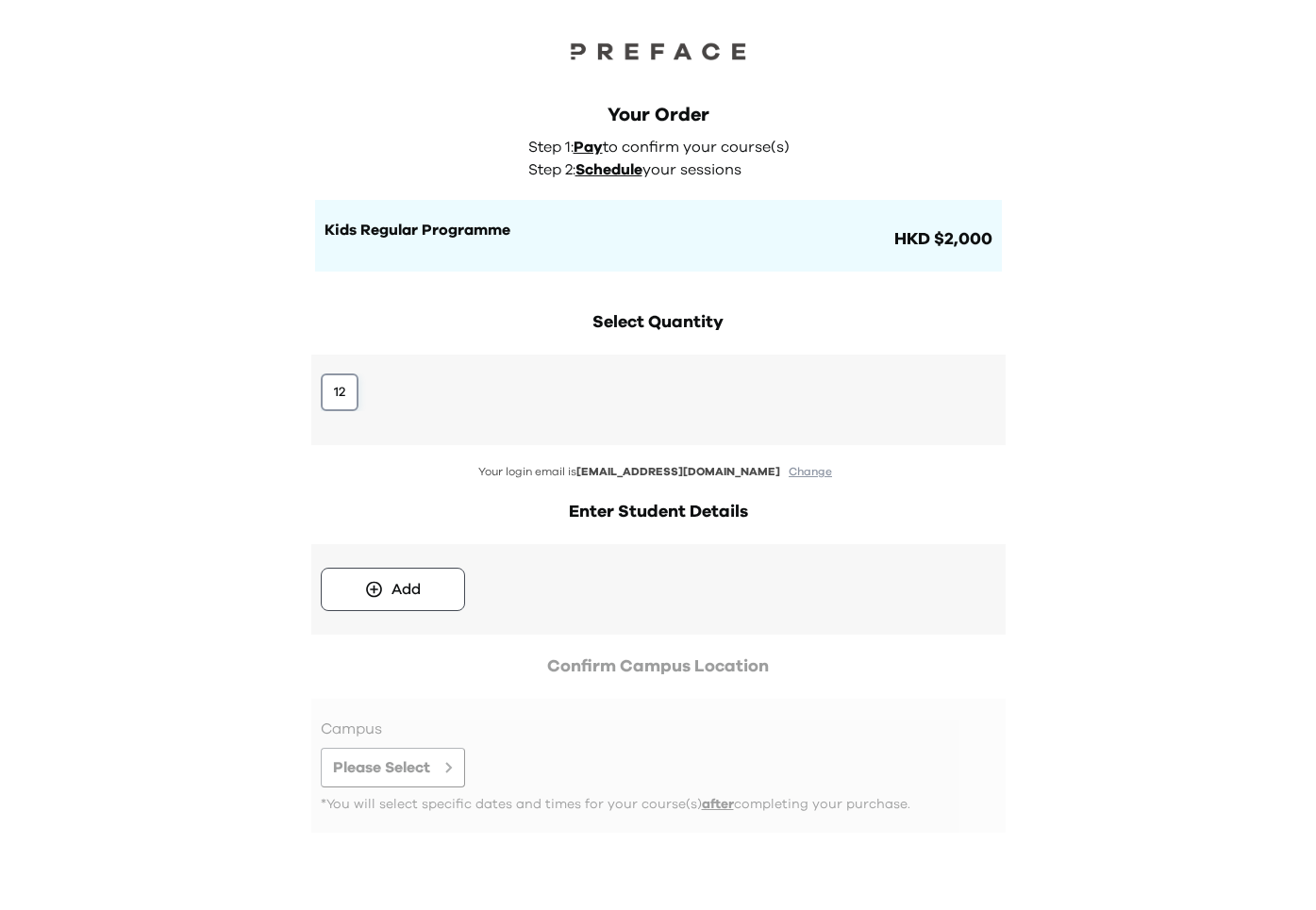
click at [349, 379] on button "12" at bounding box center [340, 392] width 37 height 37
click at [391, 605] on button "Add" at bounding box center [393, 590] width 145 height 43
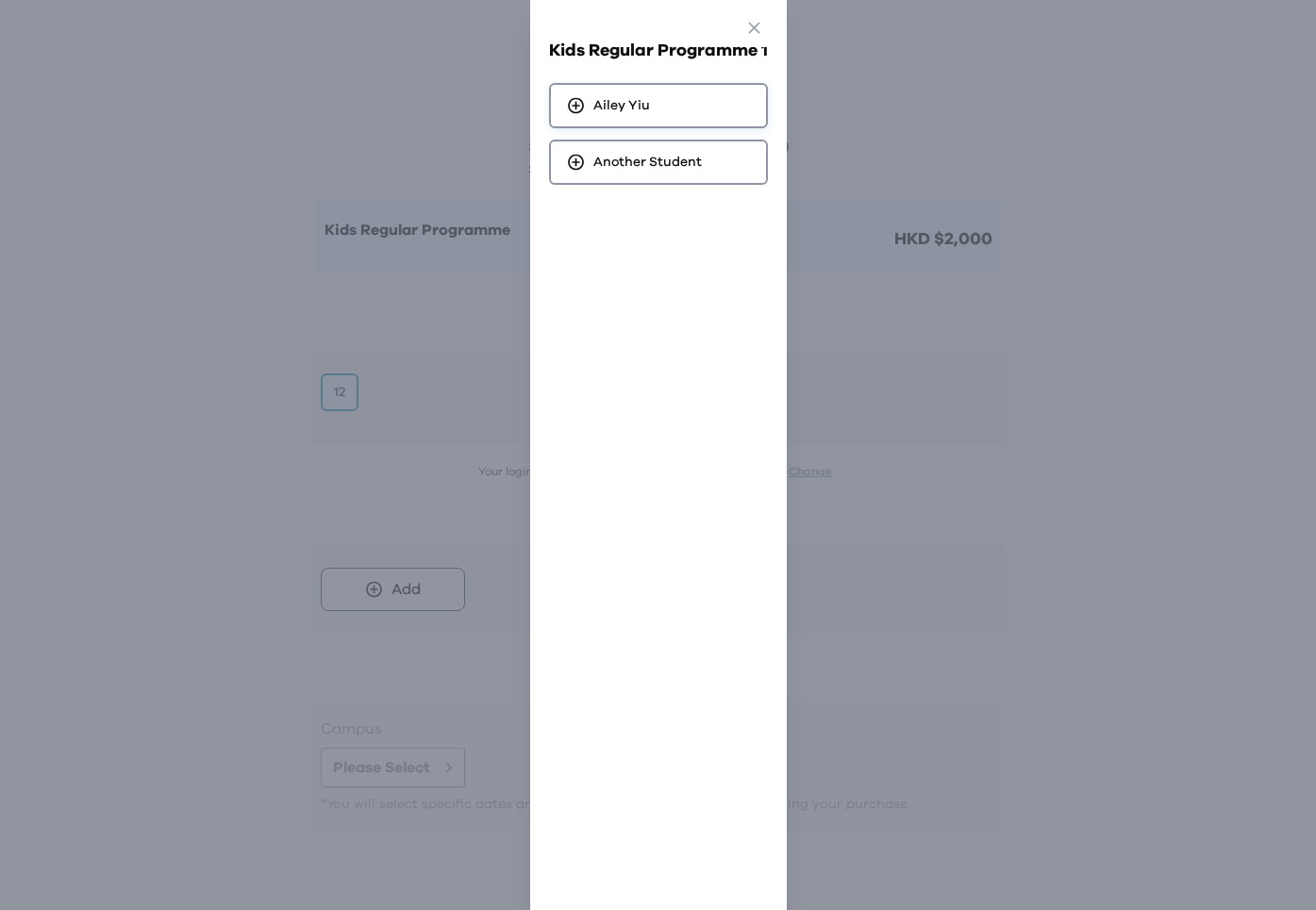
click at [624, 126] on div "[PERSON_NAME]" at bounding box center [659, 105] width 219 height 45
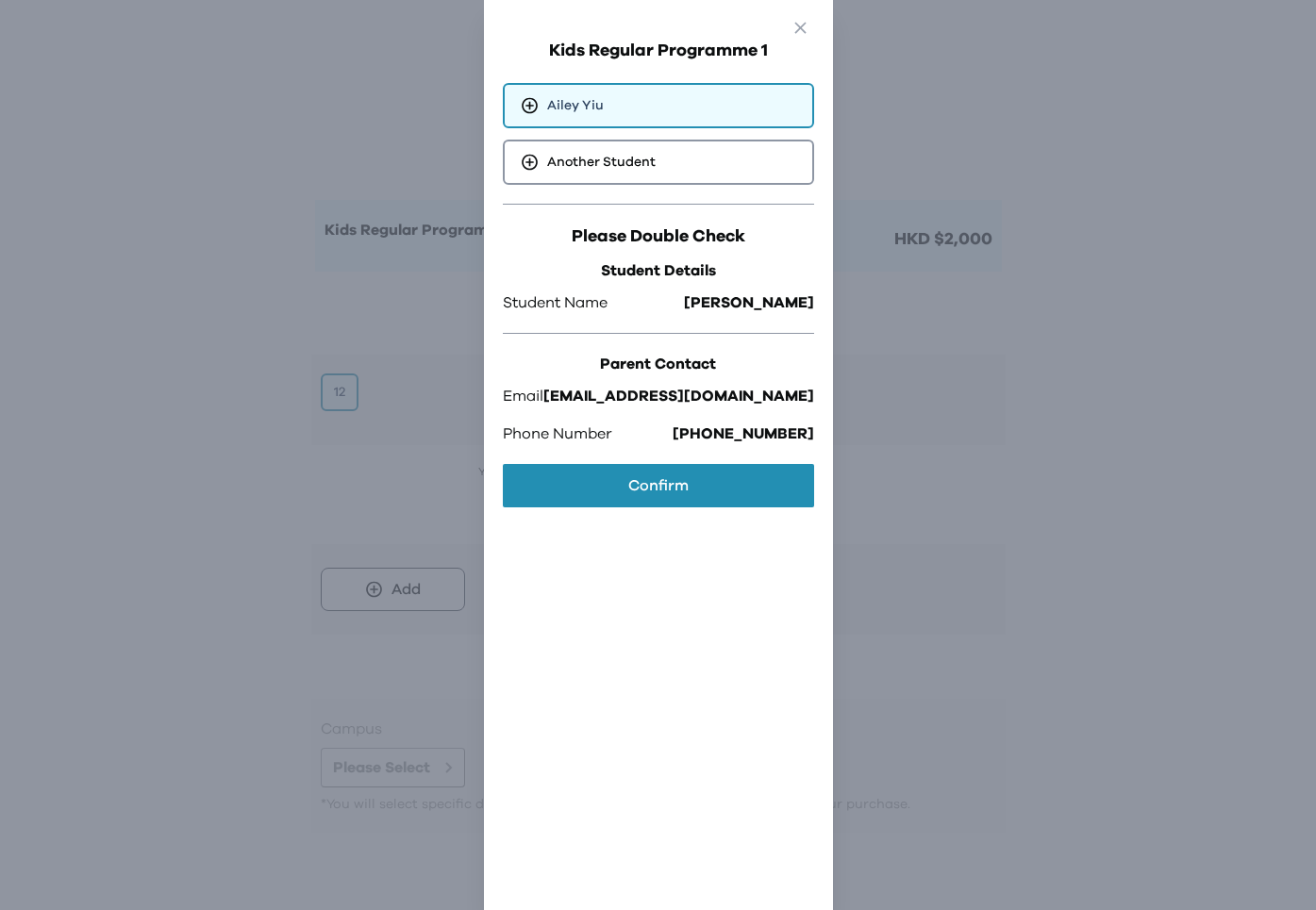
click at [619, 459] on div "Please Double Check Student Details Student Name [PERSON_NAME] Contact Email [E…" at bounding box center [659, 359] width 311 height 311
click at [621, 483] on button "Confirm" at bounding box center [659, 486] width 311 height 43
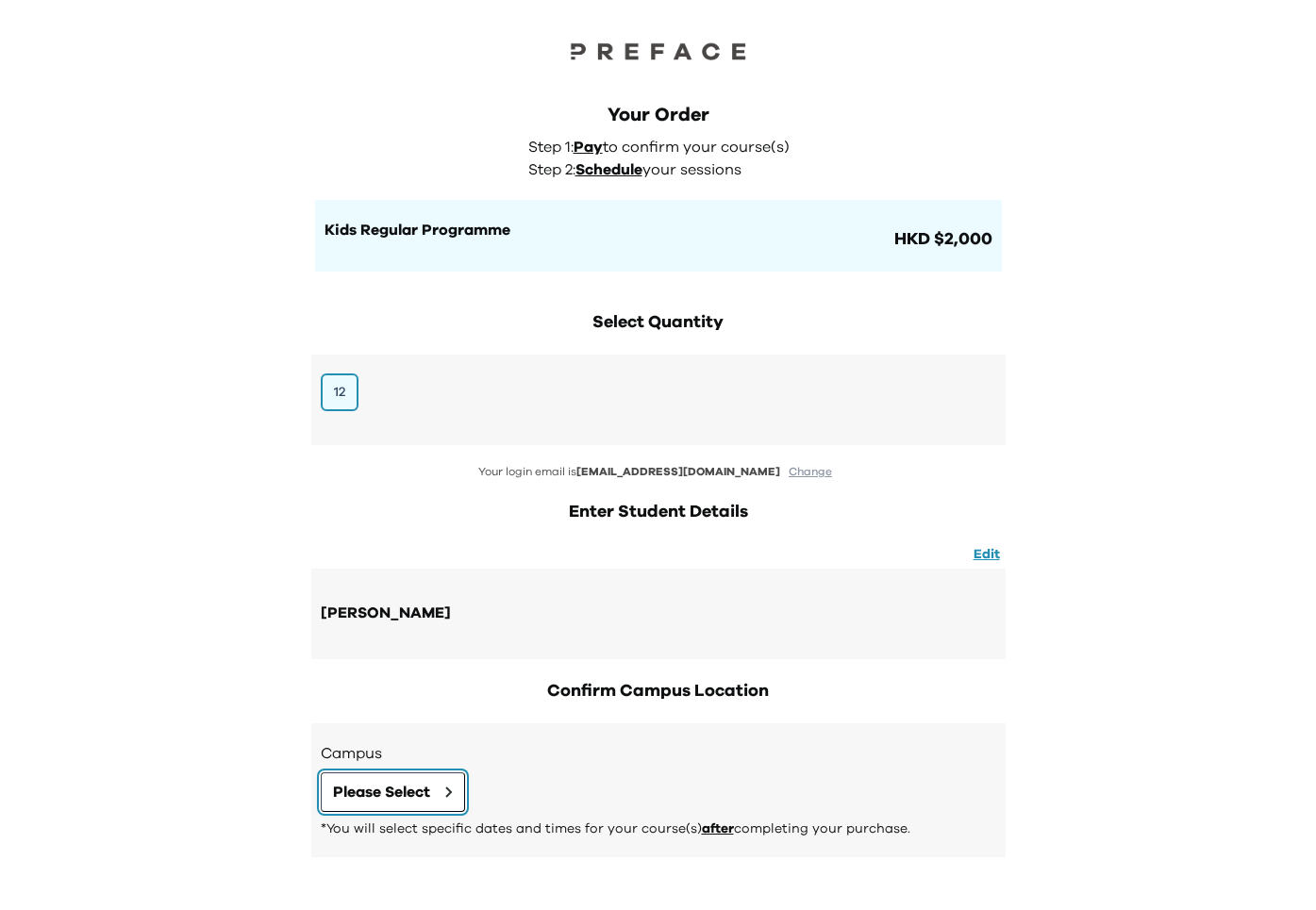
click at [435, 780] on button "Please Select" at bounding box center [393, 793] width 145 height 39
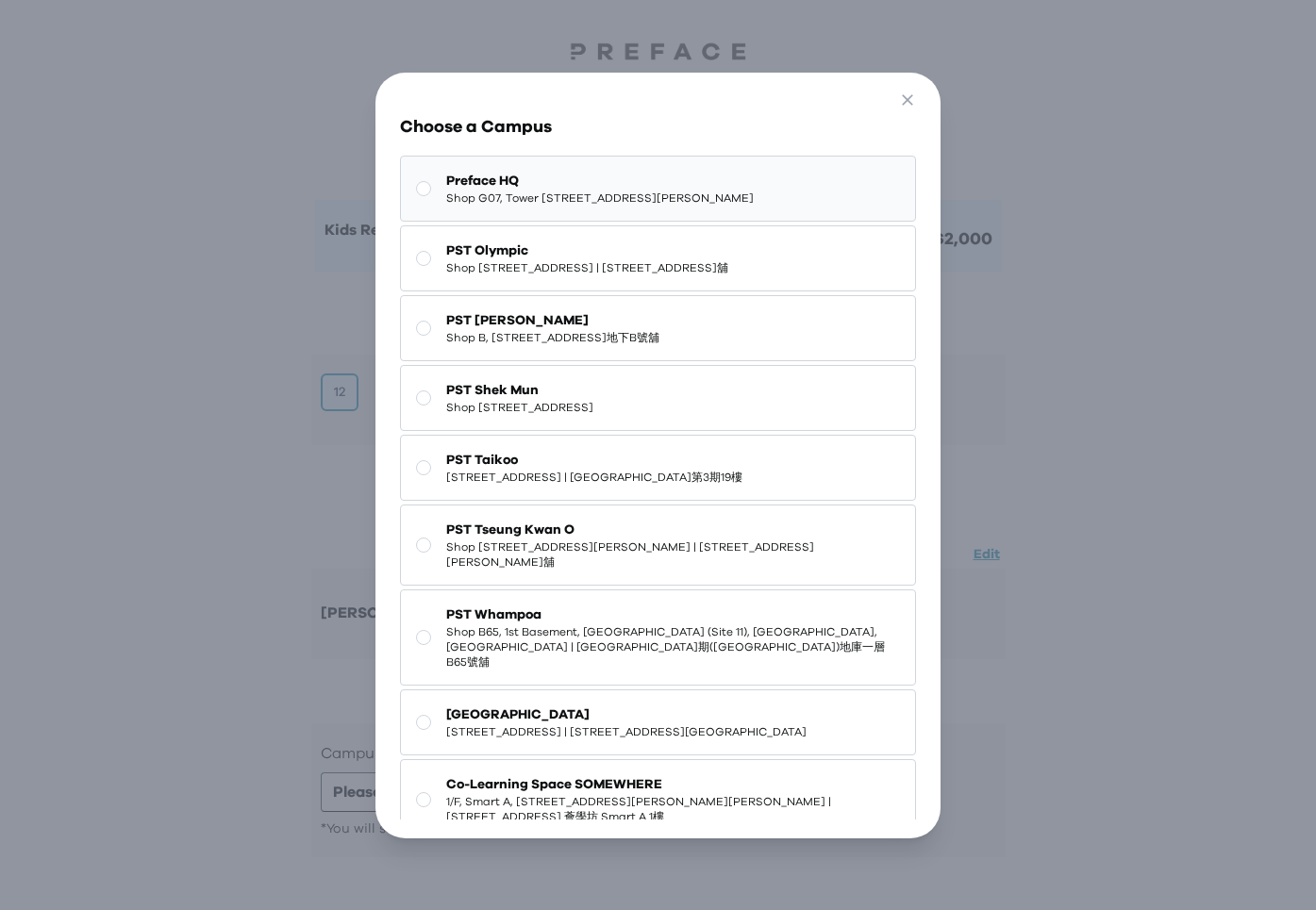
click at [572, 178] on span "Preface HQ" at bounding box center [600, 180] width 307 height 19
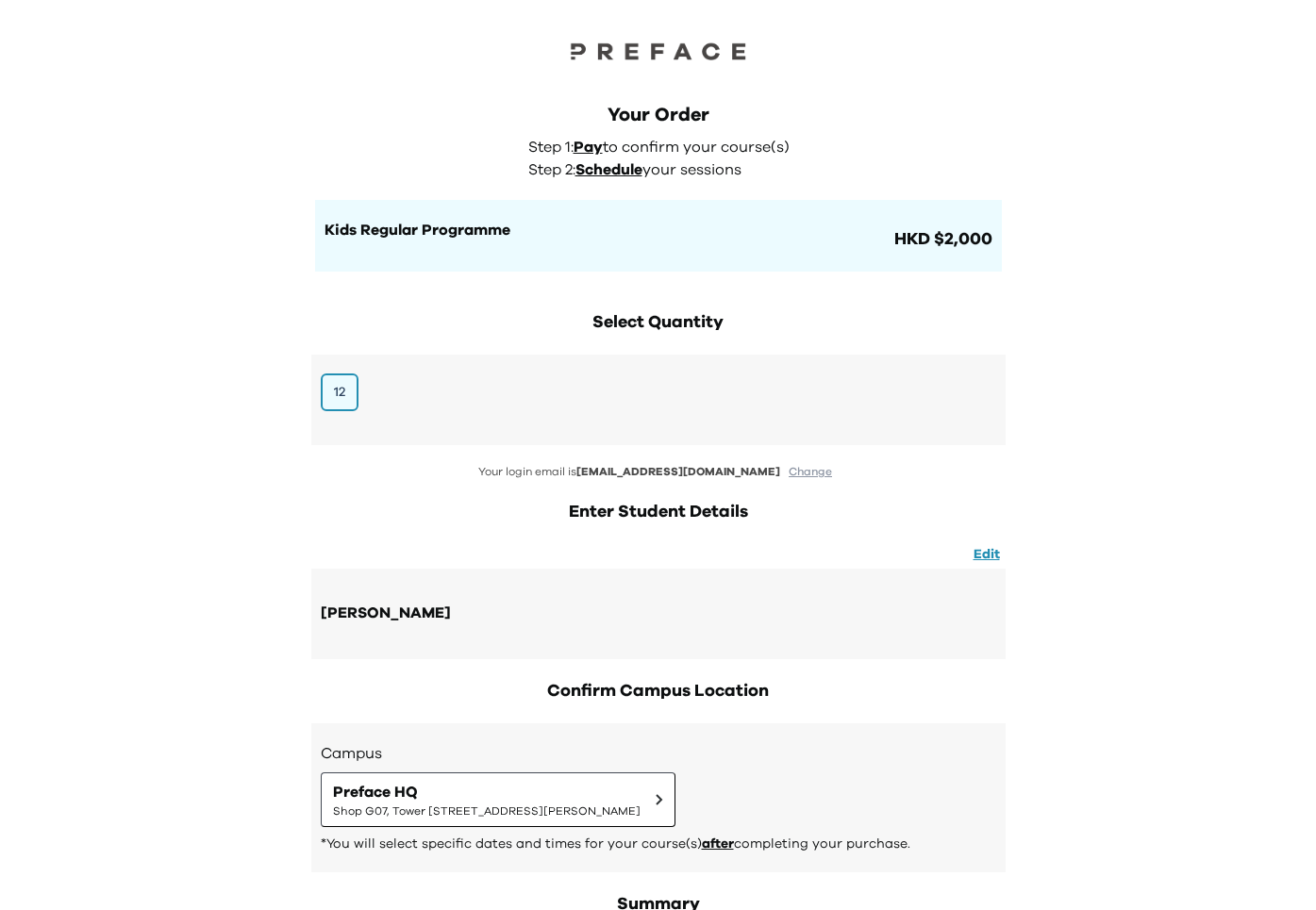
scroll to position [893, 0]
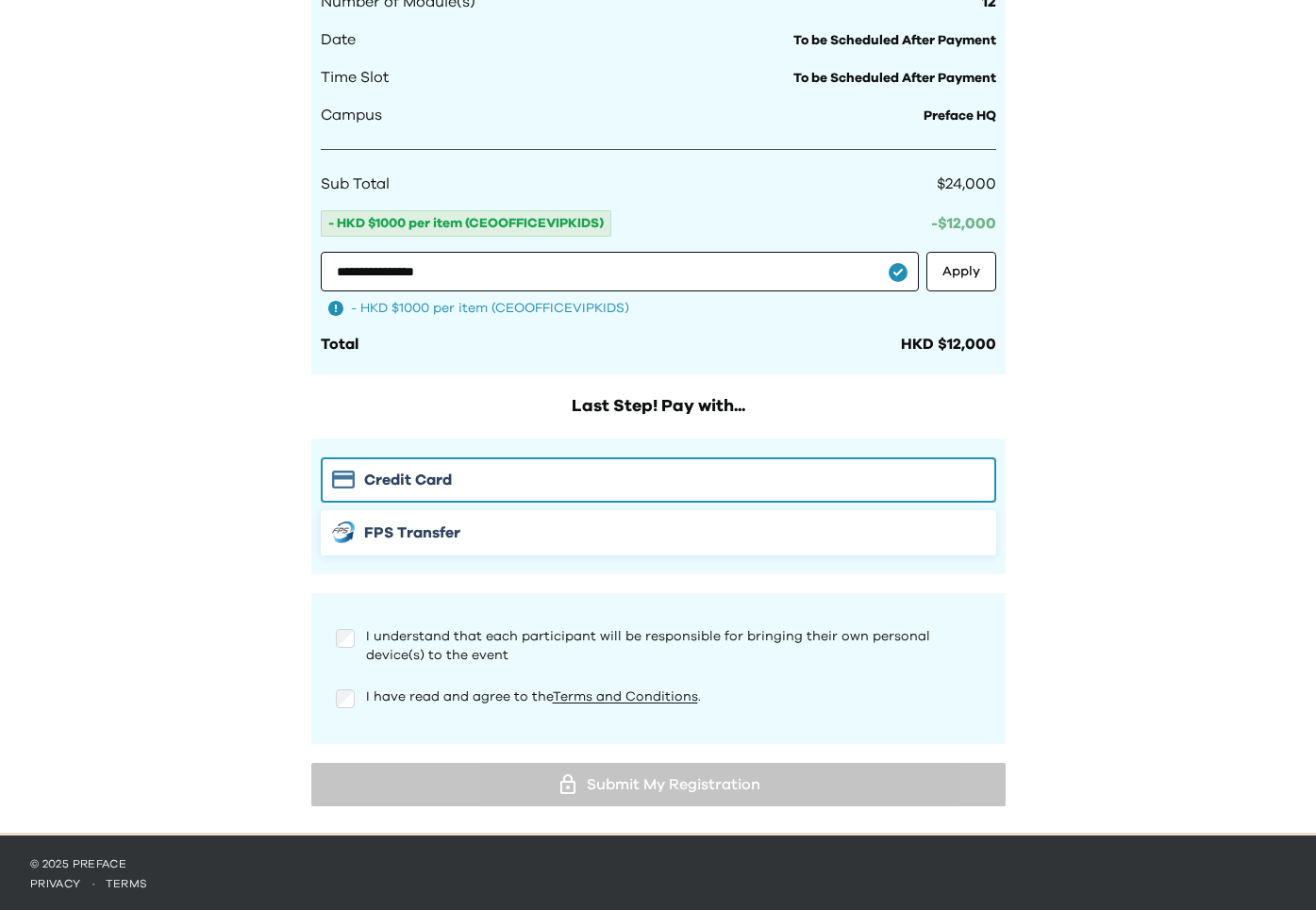
click at [493, 542] on button "FPS Transfer" at bounding box center [659, 533] width 676 height 45
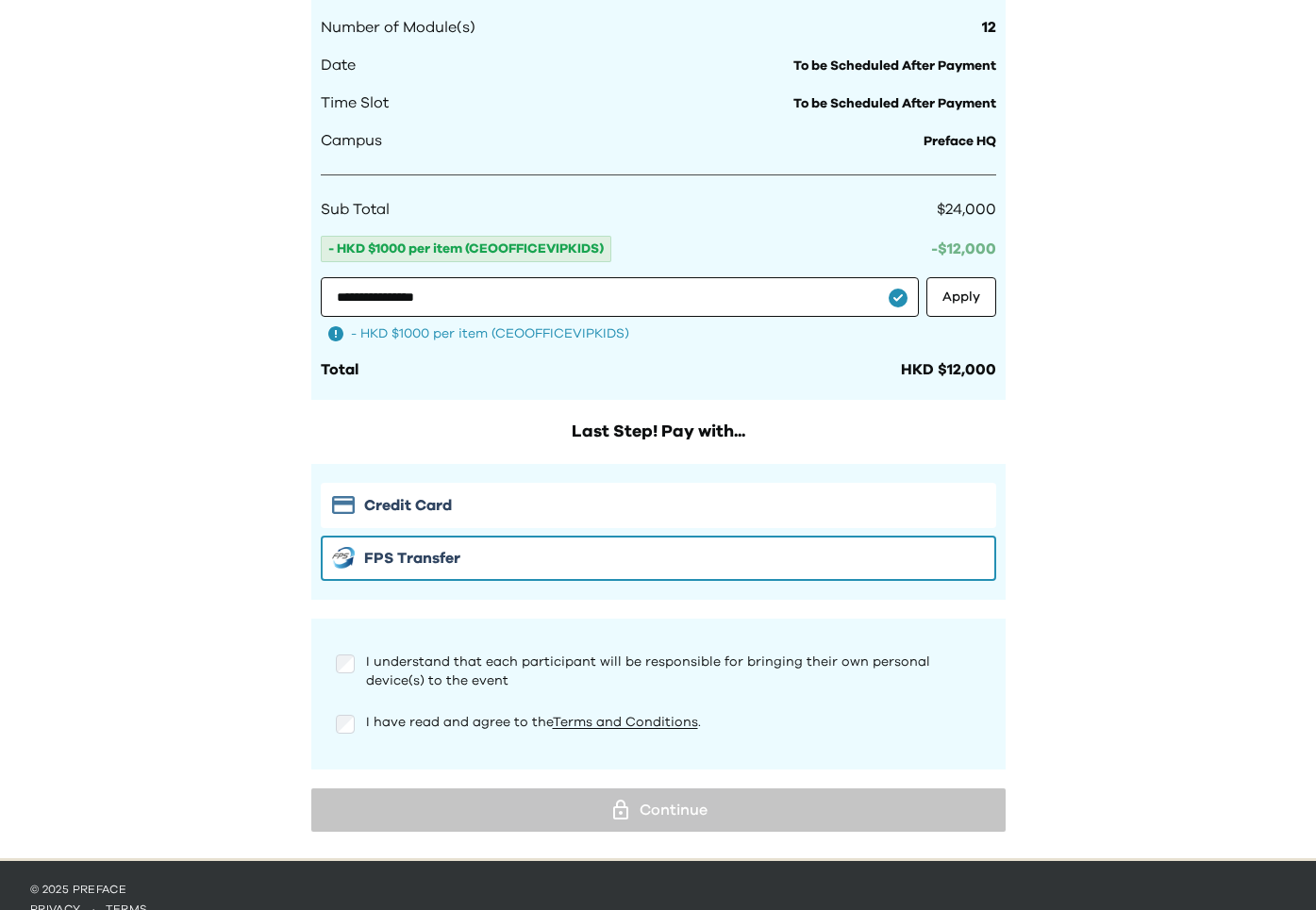
scroll to position [1003, 0]
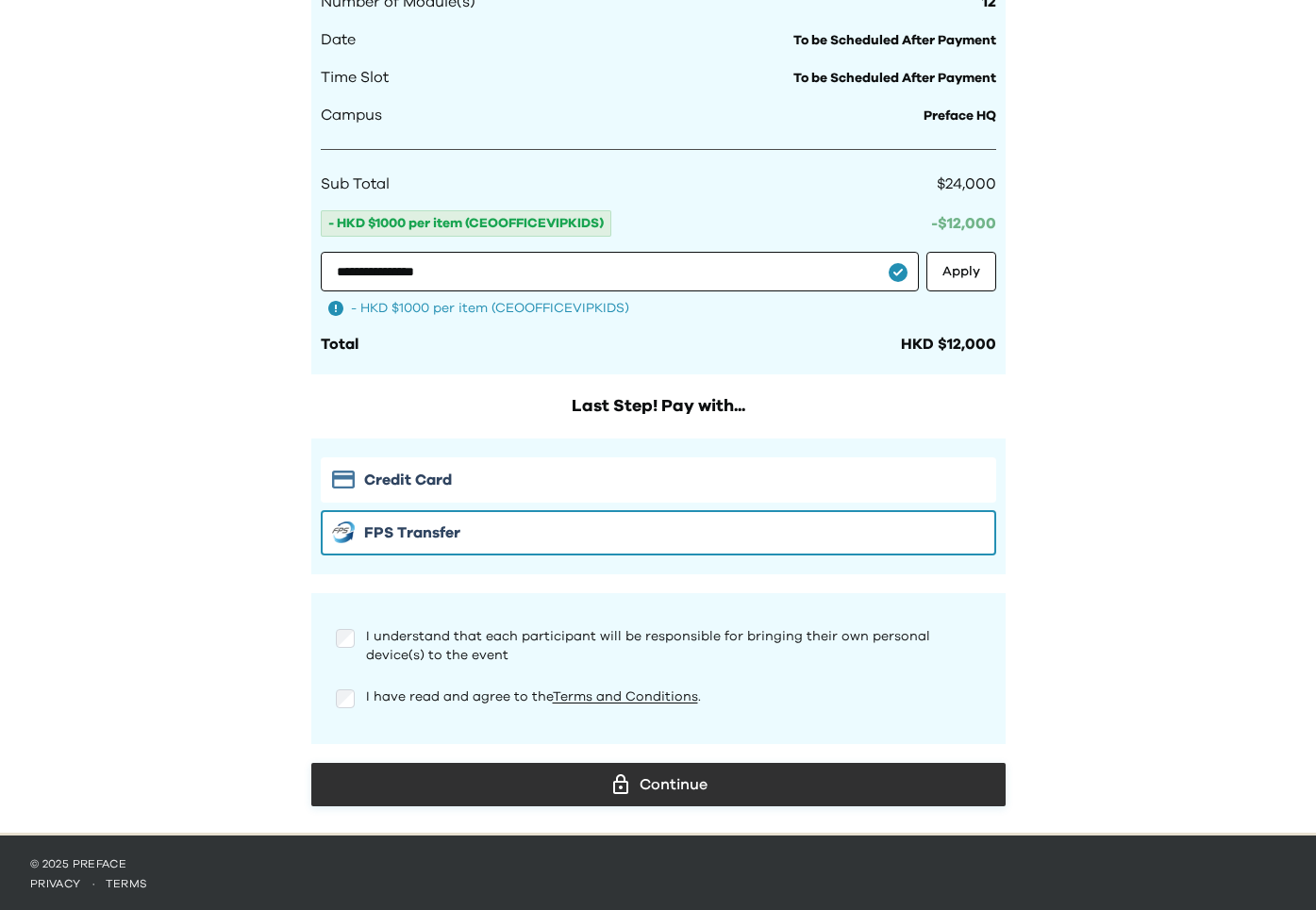
click at [406, 789] on div "Continue" at bounding box center [658, 785] width 664 height 29
